Goal: Transaction & Acquisition: Purchase product/service

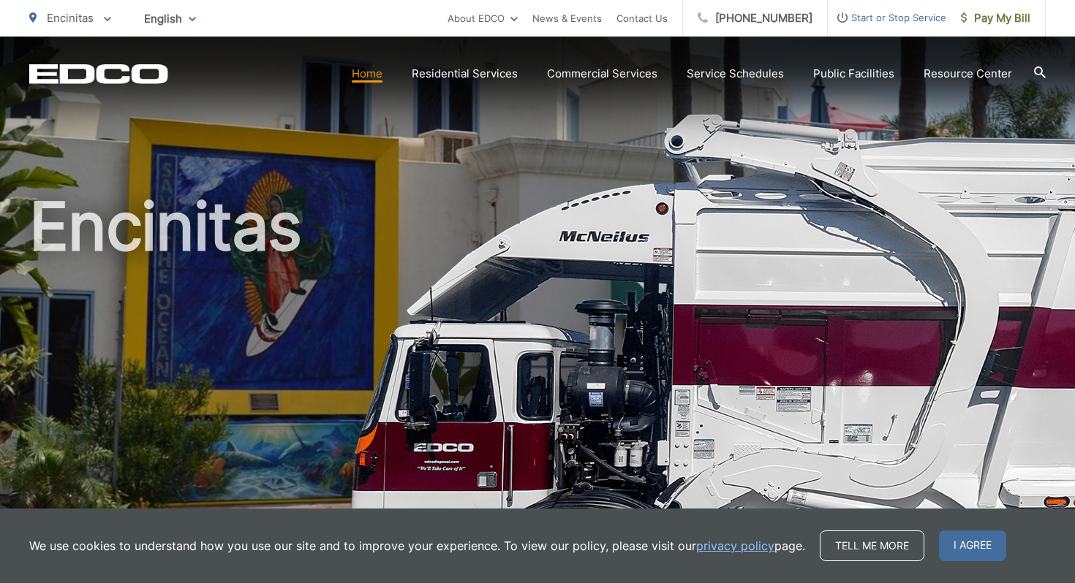
click at [374, 80] on link "Home" at bounding box center [367, 74] width 31 height 18
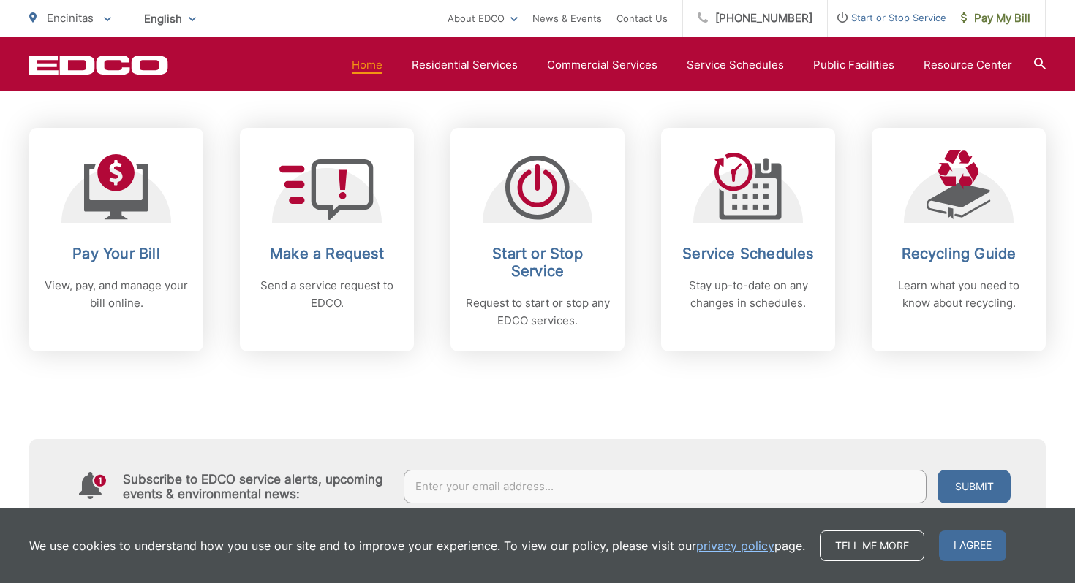
scroll to position [600, 0]
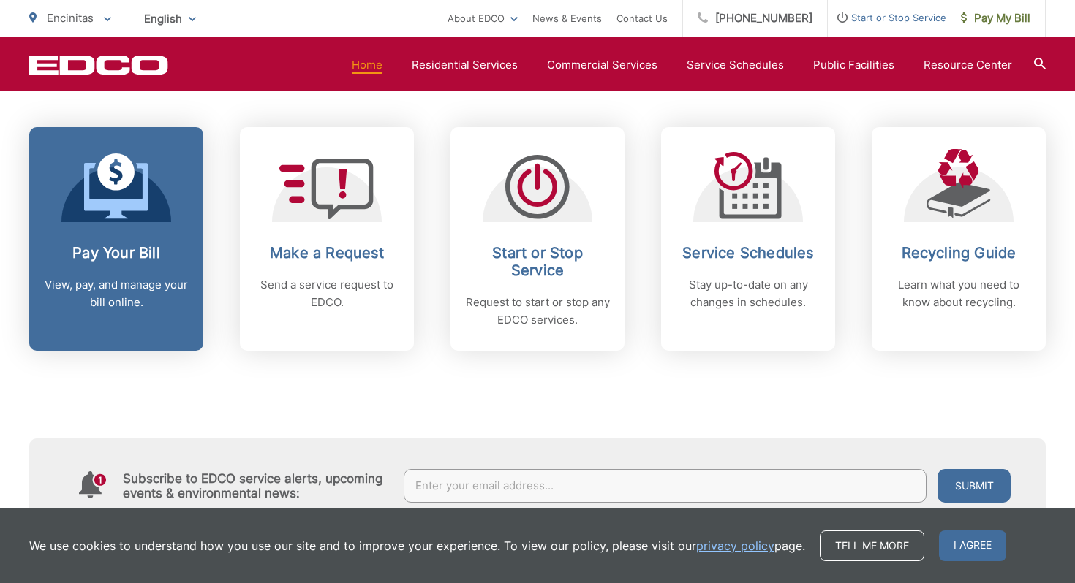
click at [120, 216] on icon at bounding box center [116, 191] width 64 height 56
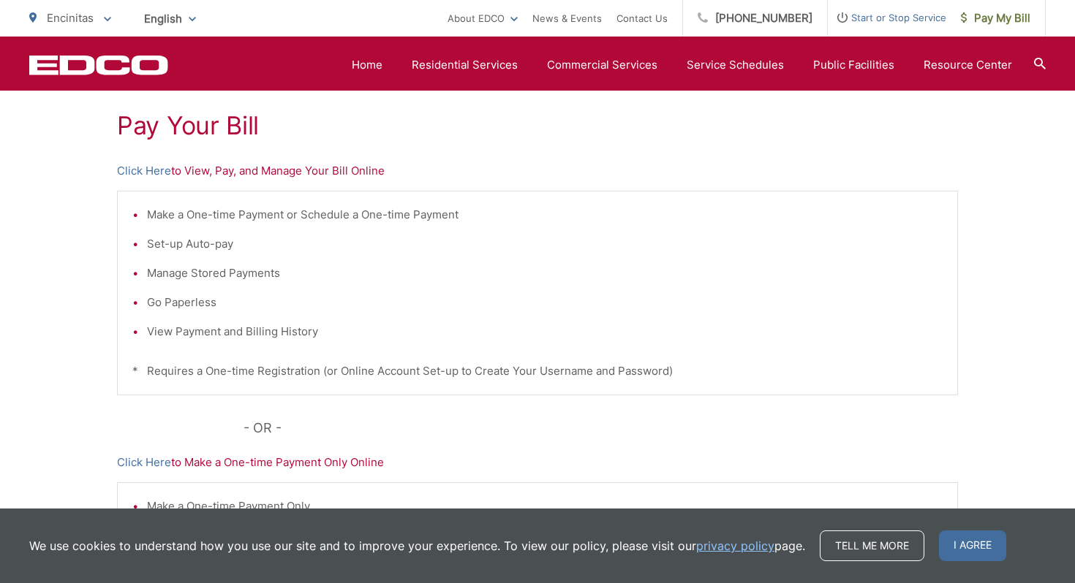
scroll to position [268, 0]
click at [162, 175] on link "Click Here" at bounding box center [144, 172] width 54 height 18
